Goal: Task Accomplishment & Management: Use online tool/utility

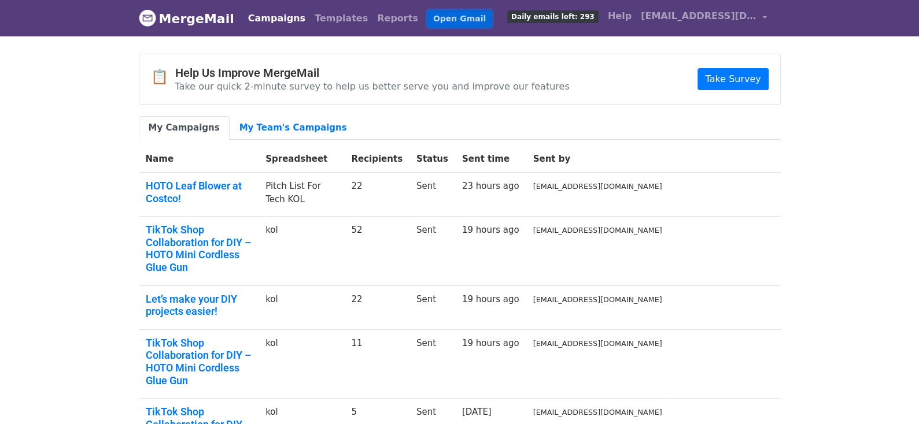
click at [451, 20] on link "Open Gmail" at bounding box center [459, 18] width 64 height 17
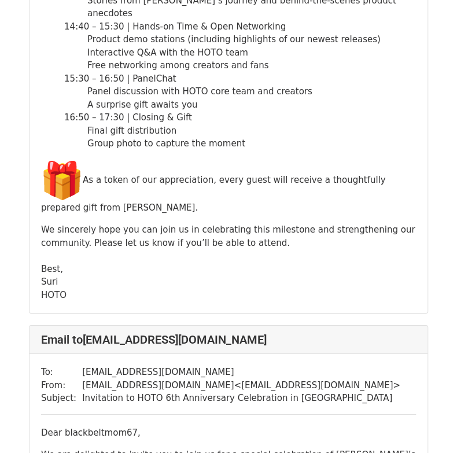
scroll to position [1271, 0]
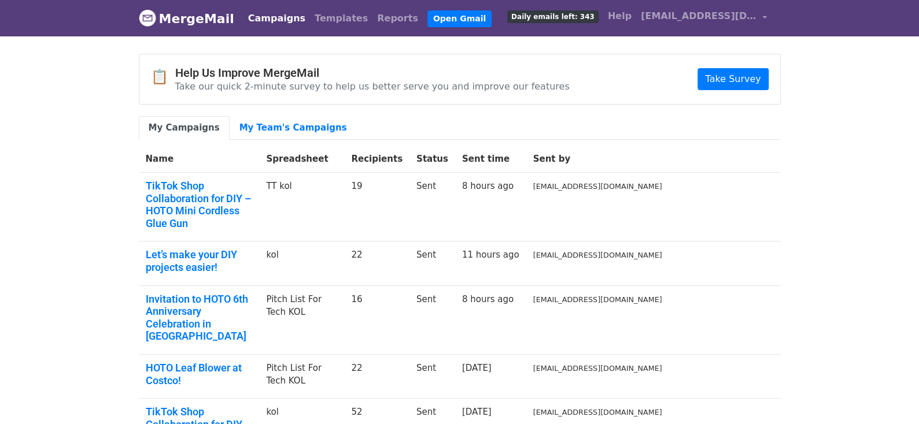
click at [283, 18] on link "Campaigns" at bounding box center [276, 18] width 66 height 23
